Goal: Find specific page/section

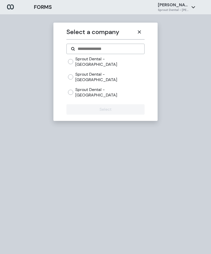
click at [141, 30] on icon "button" at bounding box center [139, 32] width 4 height 4
click at [141, 33] on button "button" at bounding box center [139, 32] width 10 height 10
